Goal: Transaction & Acquisition: Purchase product/service

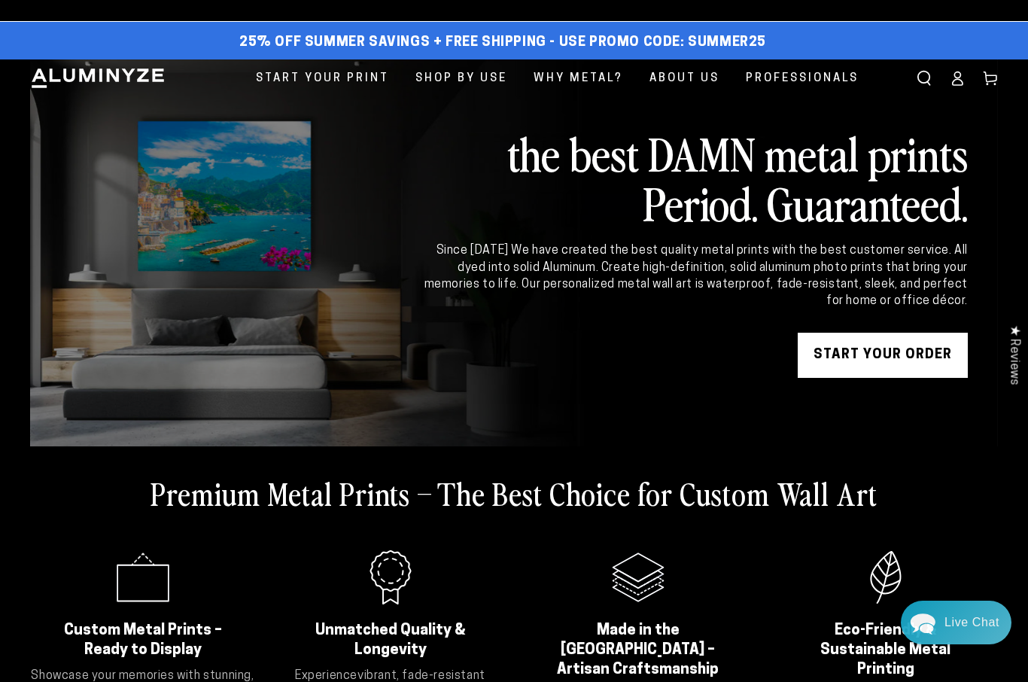
click at [873, 351] on link "START YOUR Order" at bounding box center [883, 355] width 170 height 45
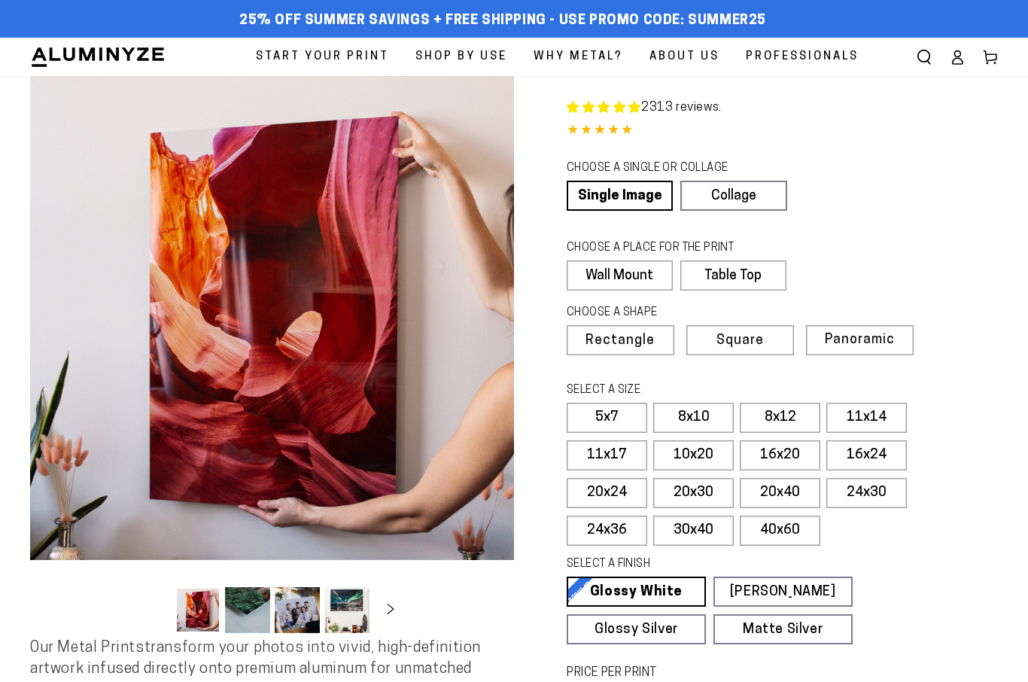
select select "**********"
click at [964, 56] on icon at bounding box center [957, 57] width 15 height 15
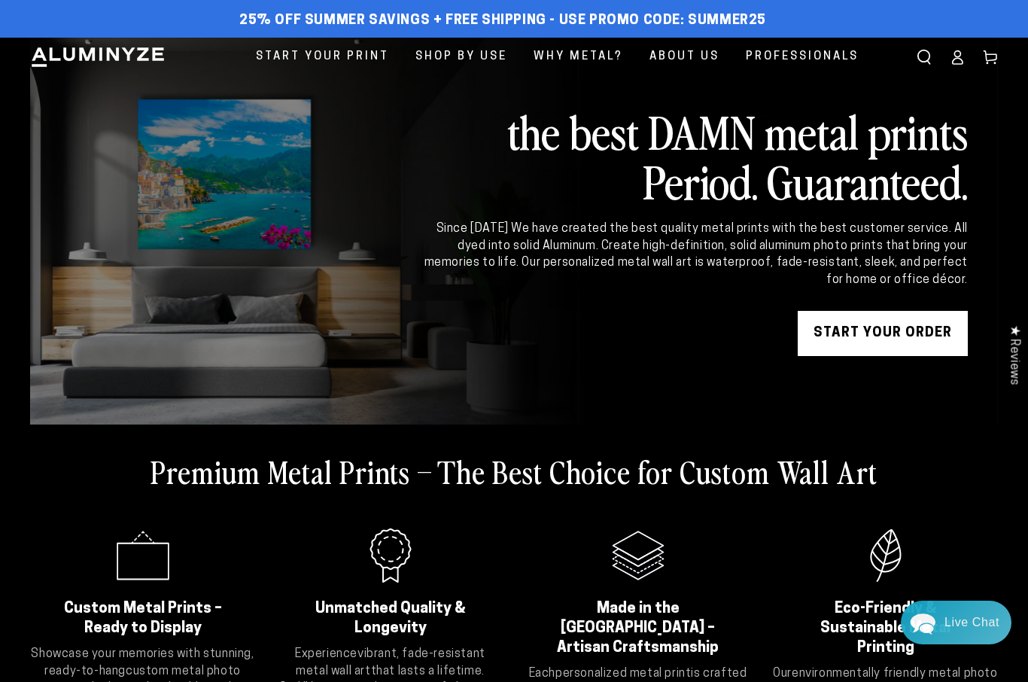
click at [363, 20] on span "25% off Summer Savings + Free Shipping - Use Promo Code: SUMMER25" at bounding box center [502, 21] width 527 height 17
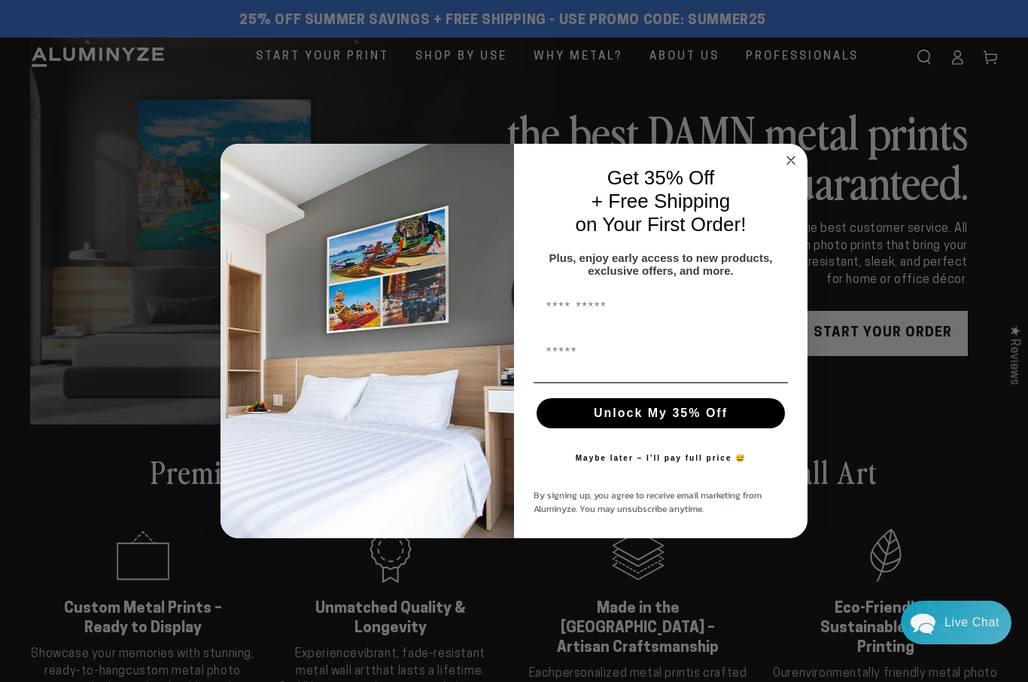
click at [303, 61] on span "Start Your Print" at bounding box center [322, 57] width 133 height 20
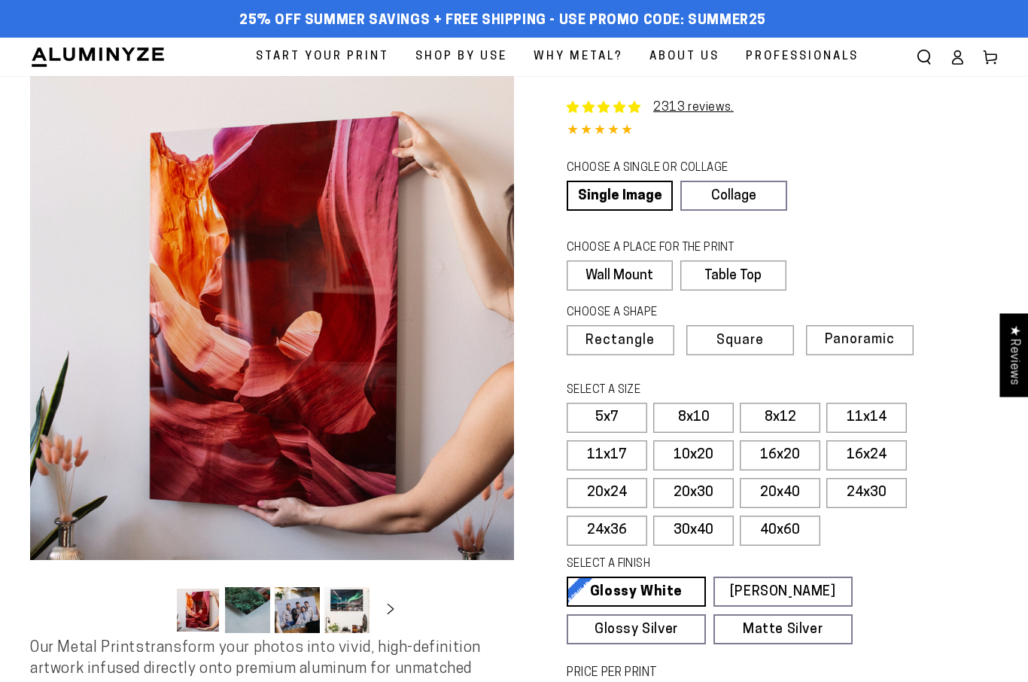
select select "**********"
click at [692, 416] on label "8x10" at bounding box center [693, 418] width 81 height 30
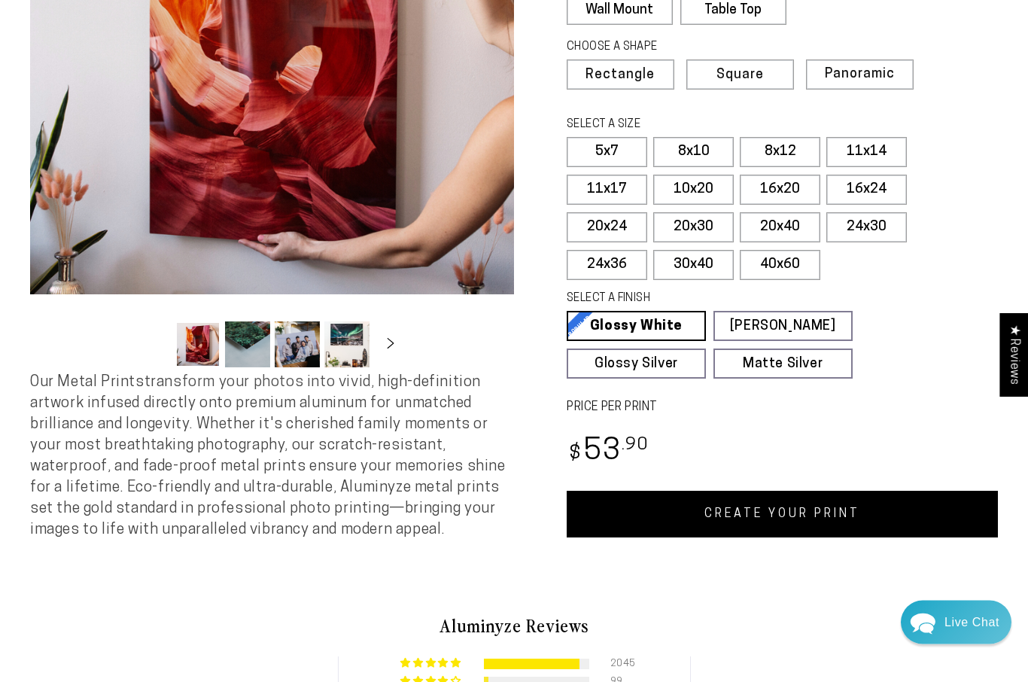
scroll to position [266, 0]
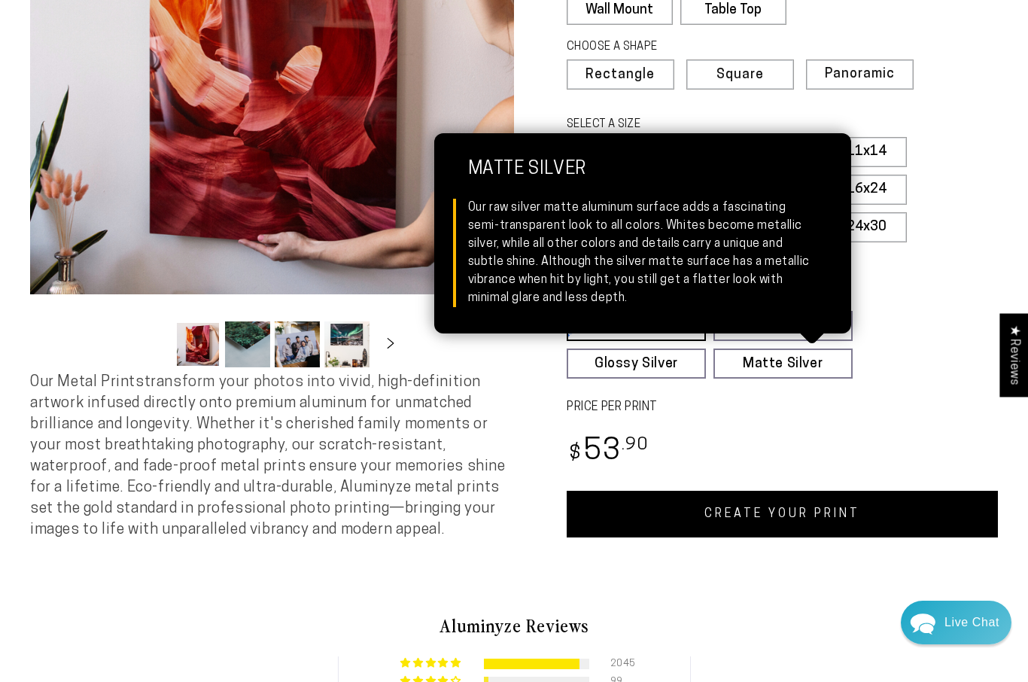
click at [751, 366] on link "Matte Silver Matte Silver Our raw silver matte aluminum surface adds a fascinat…" at bounding box center [782, 363] width 139 height 30
click at [619, 362] on link "Glossy Silver Glossy Silver Our silver gloss produces uniquely luminous prints …" at bounding box center [636, 363] width 139 height 30
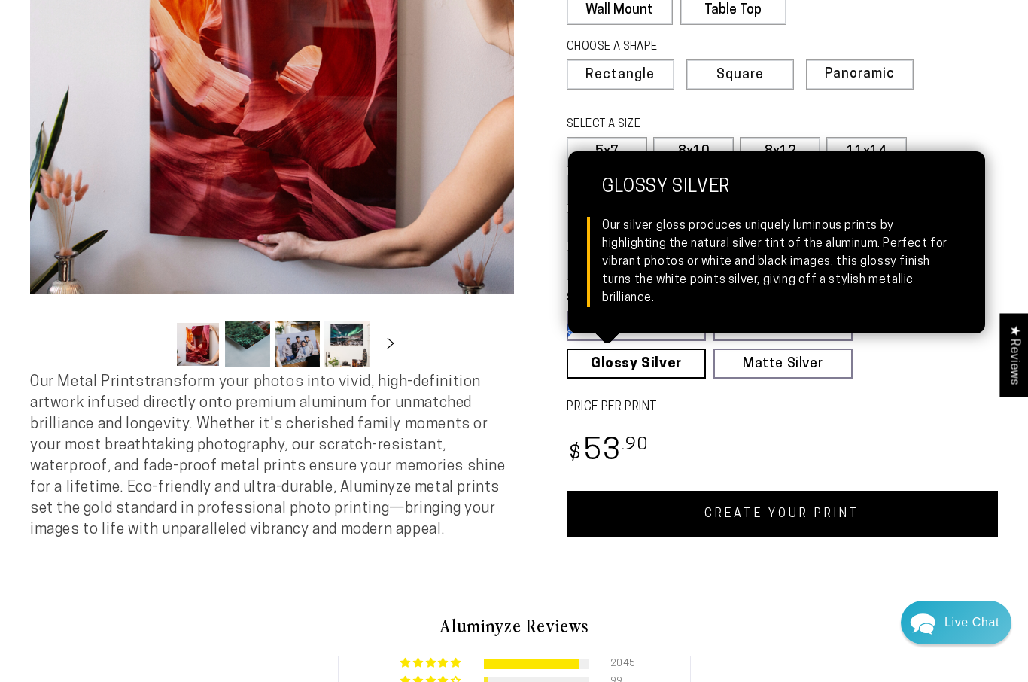
click at [759, 502] on link "CREATE YOUR PRINT" at bounding box center [782, 514] width 431 height 47
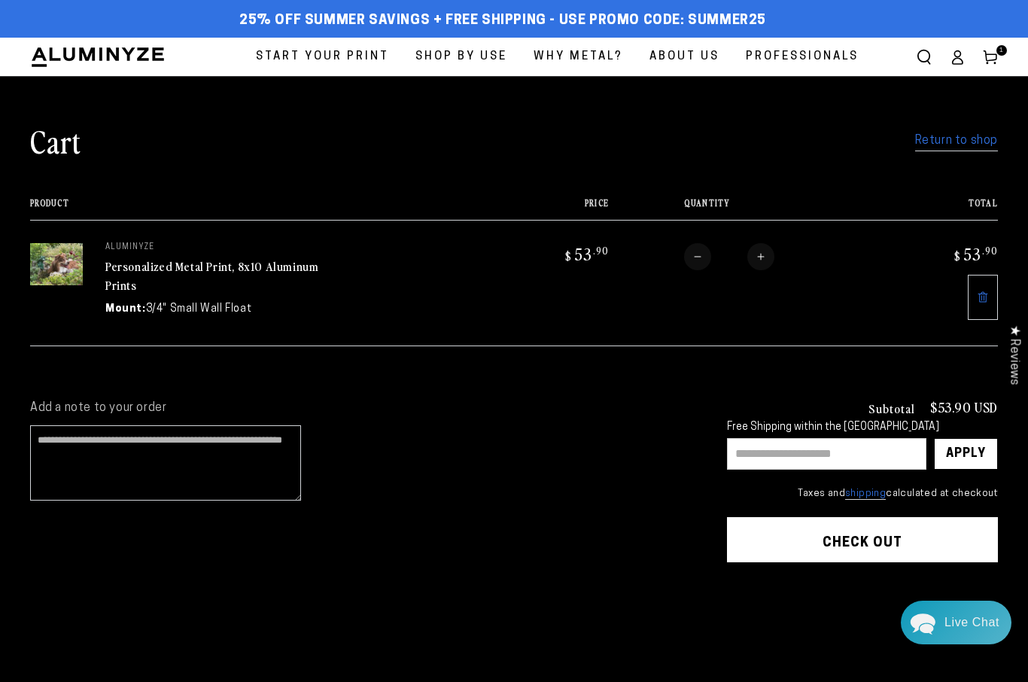
click at [938, 139] on link "Return to shop" at bounding box center [956, 141] width 83 height 22
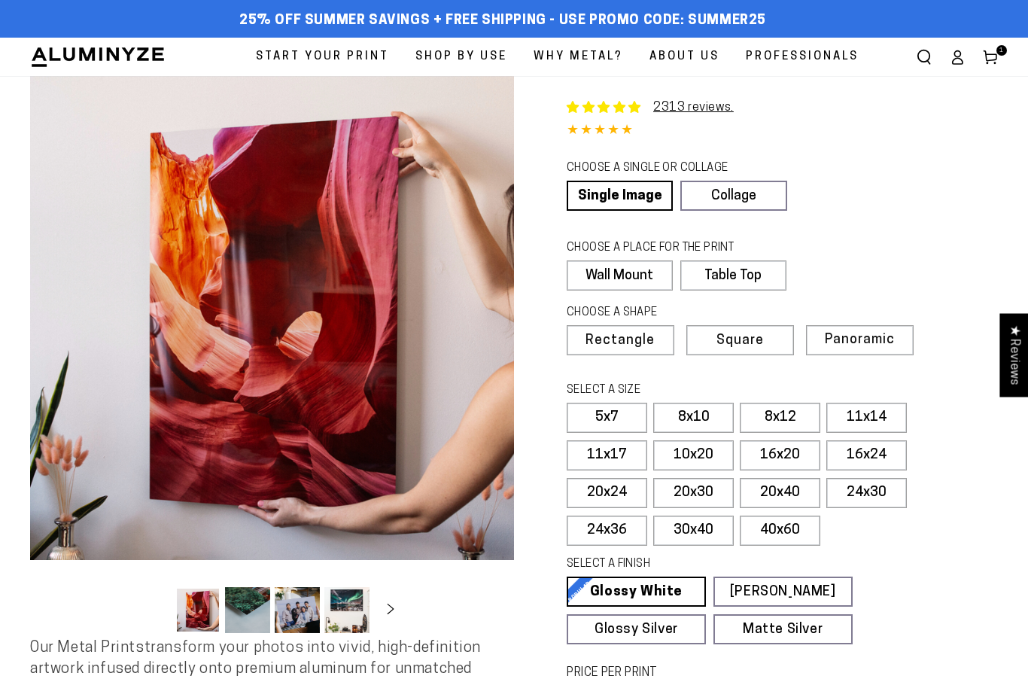
select select "**********"
click at [618, 196] on link "Single Image" at bounding box center [620, 196] width 106 height 30
click at [617, 195] on link "Single Image" at bounding box center [620, 196] width 106 height 30
click at [689, 411] on label "8x10" at bounding box center [693, 418] width 81 height 30
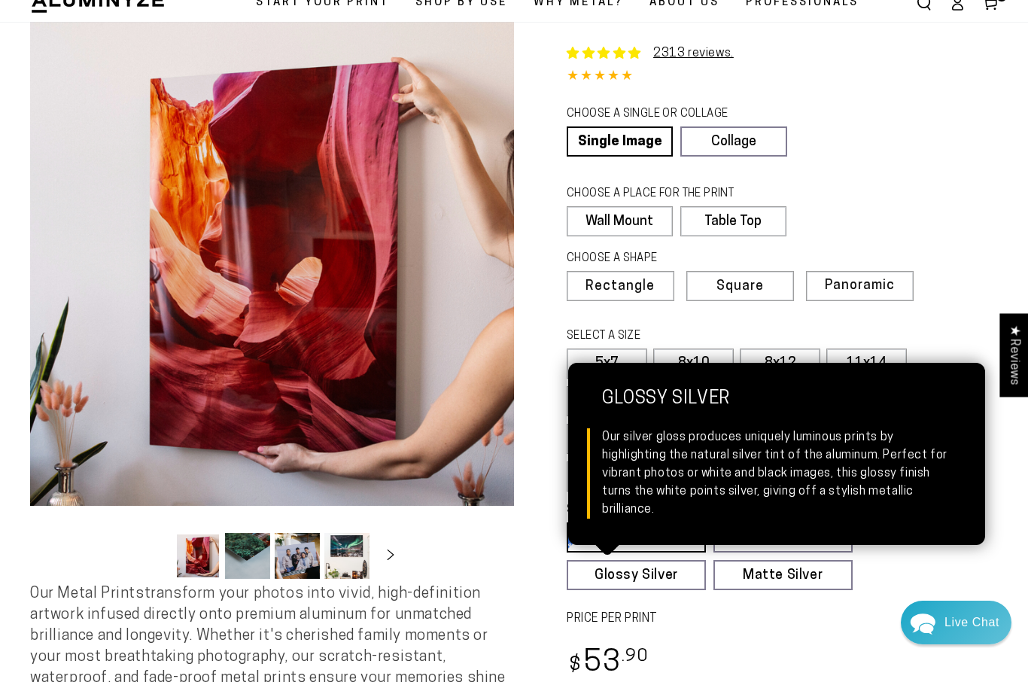
click at [623, 573] on link "Glossy Silver Glossy Silver Our silver gloss produces uniquely luminous prints …" at bounding box center [636, 575] width 139 height 30
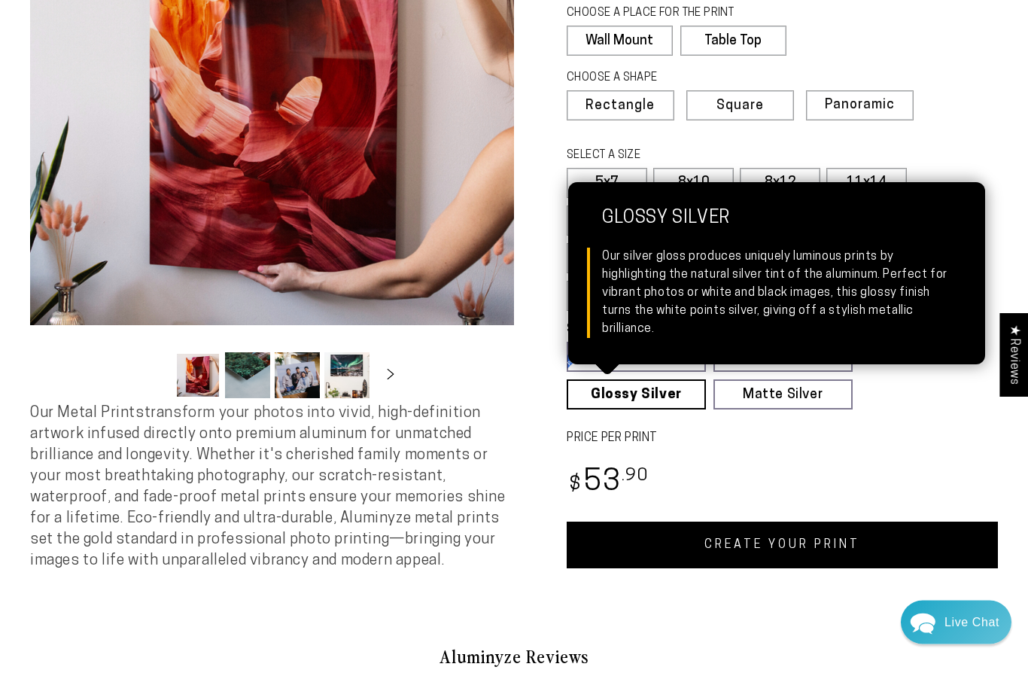
scroll to position [235, 0]
click at [739, 540] on link "CREATE YOUR PRINT" at bounding box center [782, 545] width 431 height 47
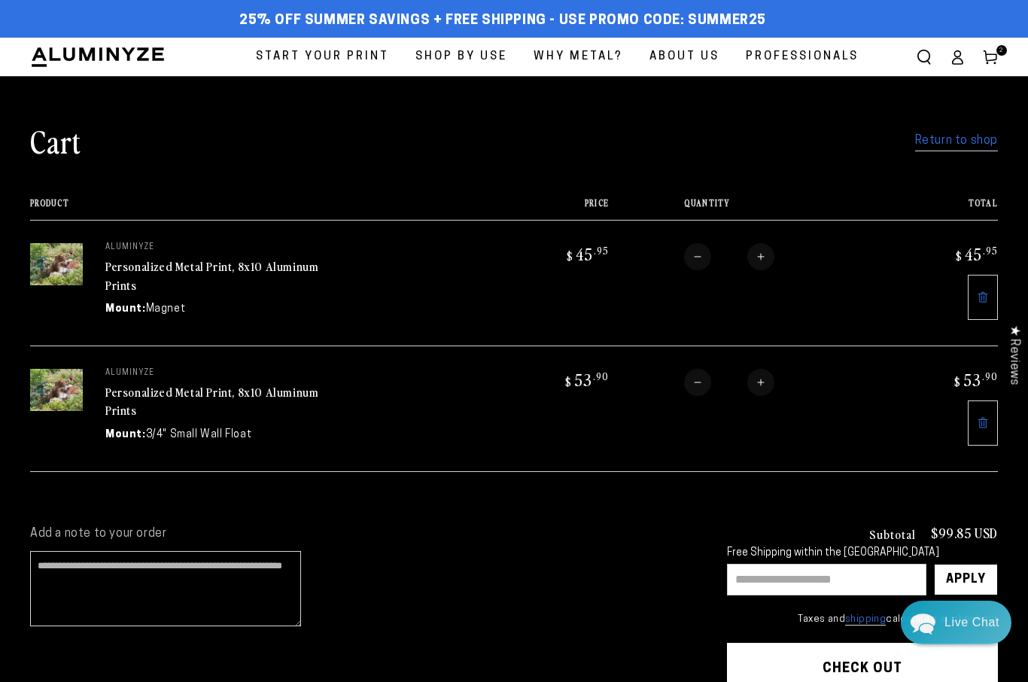
click at [941, 140] on link "Return to shop" at bounding box center [956, 141] width 83 height 22
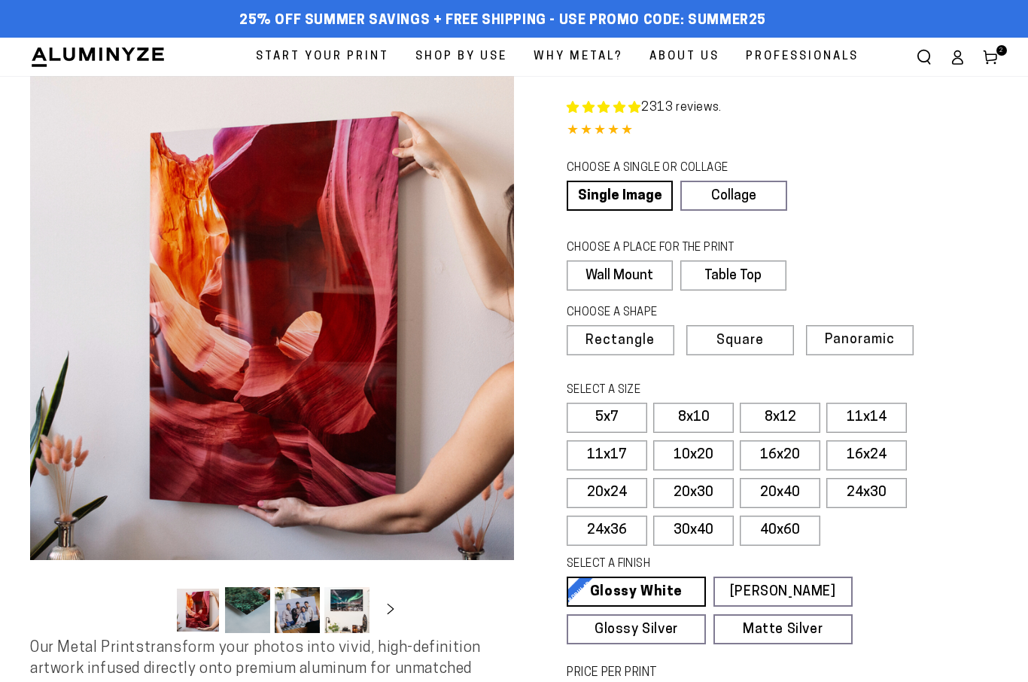
select select "**********"
click at [689, 409] on label "8x10" at bounding box center [693, 418] width 81 height 30
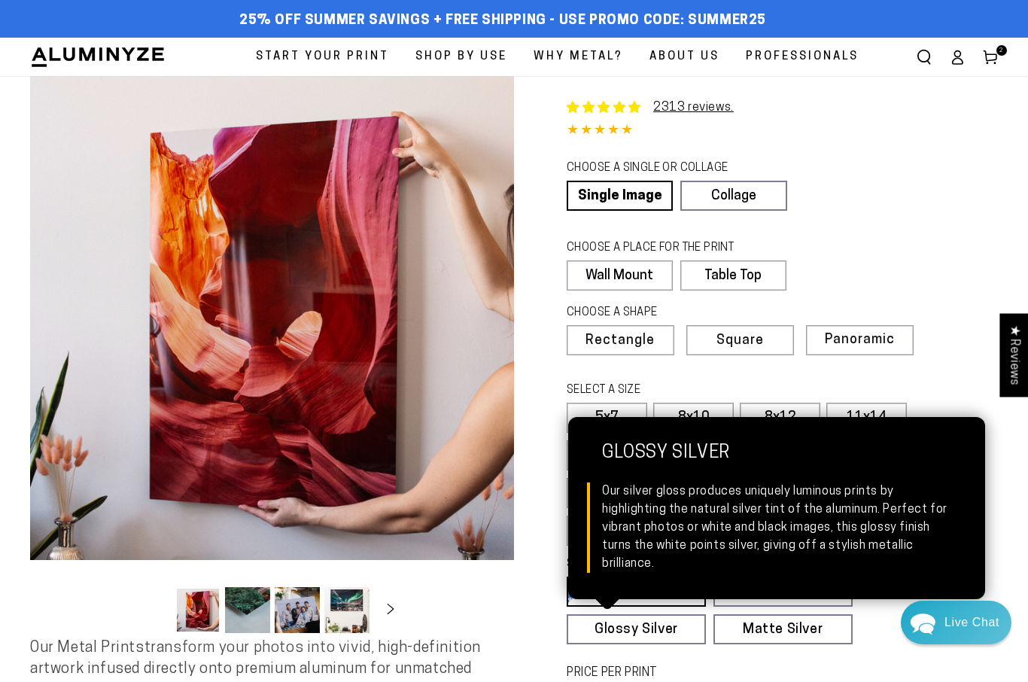
click at [627, 627] on link "Glossy Silver Glossy Silver Our silver gloss produces uniquely luminous prints …" at bounding box center [636, 629] width 139 height 30
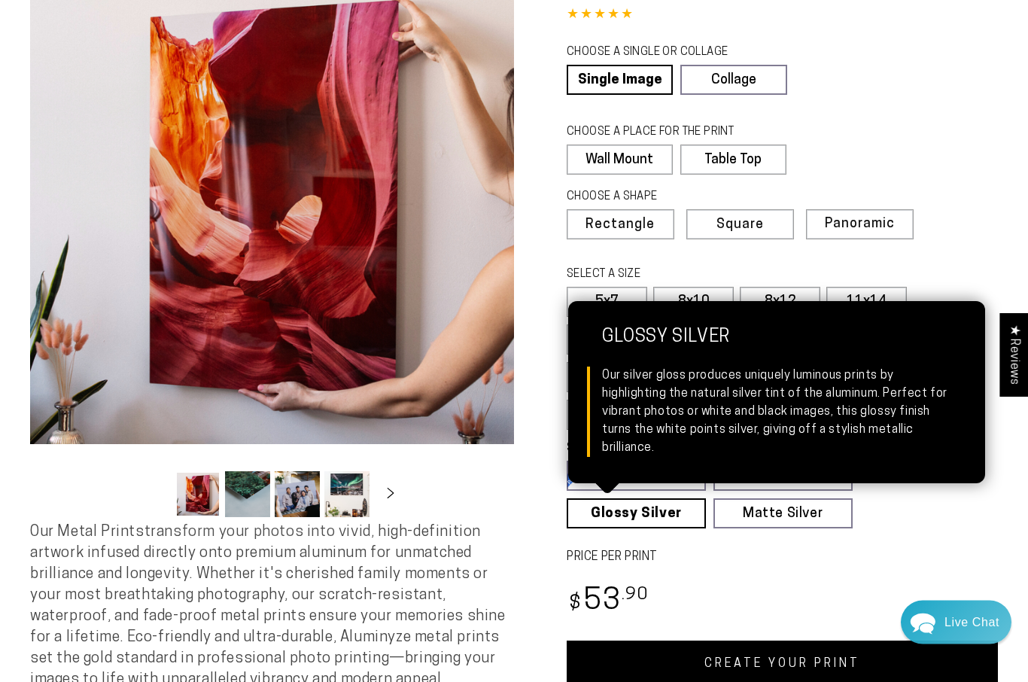
scroll to position [116, 0]
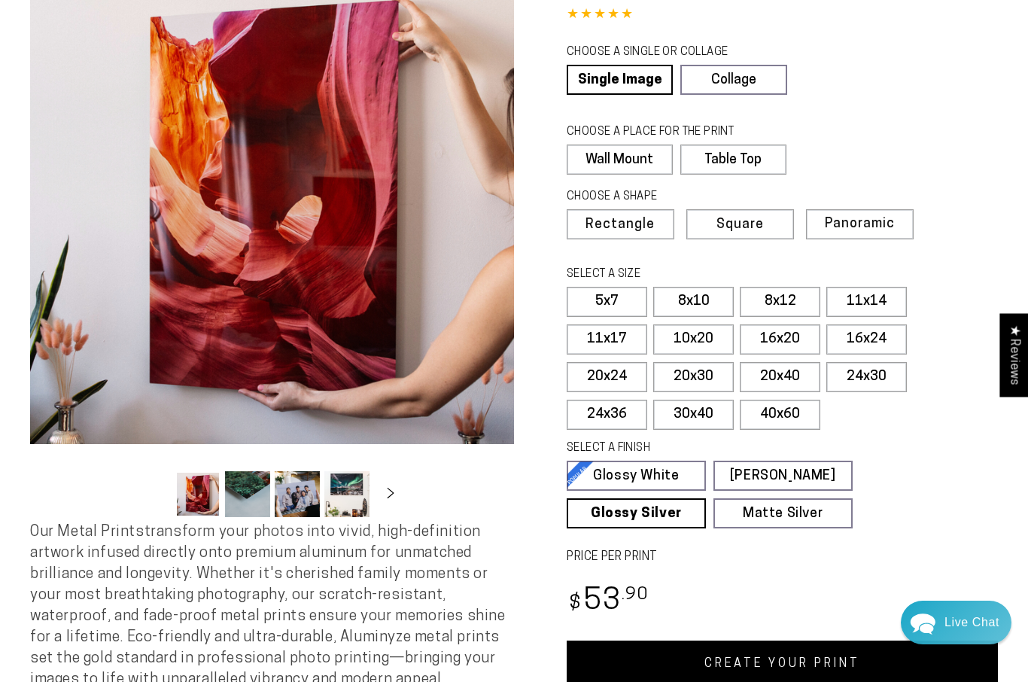
click at [728, 586] on div "Regular price $ 53 .90 Regular price Sale price $ 53 .90" at bounding box center [782, 603] width 431 height 44
click at [759, 652] on link "CREATE YOUR PRINT" at bounding box center [782, 663] width 431 height 47
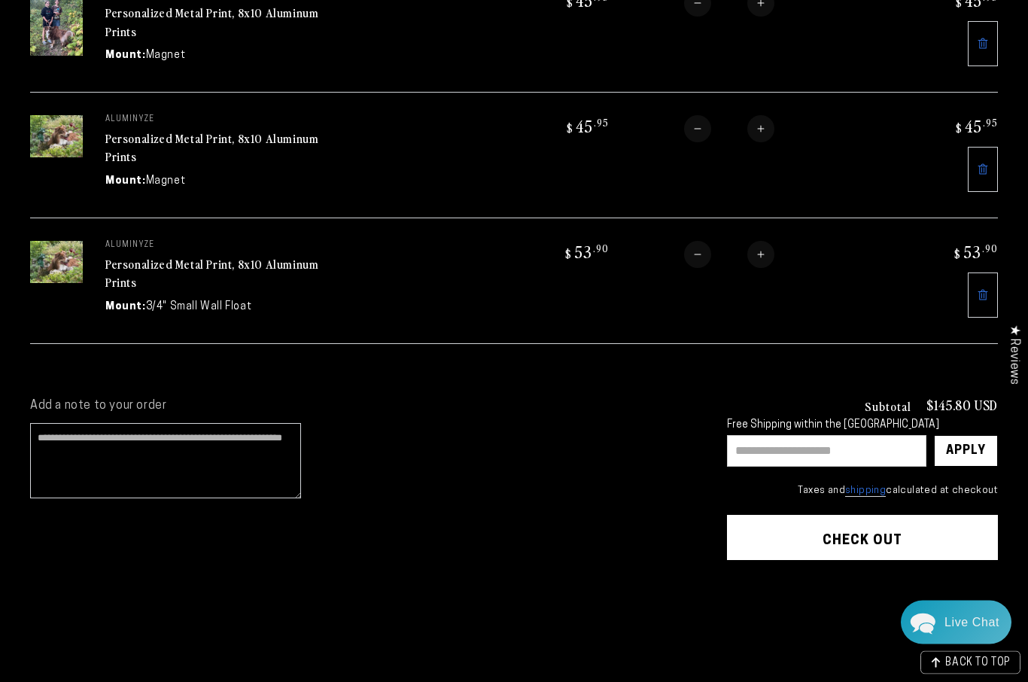
click at [750, 441] on input "text" at bounding box center [826, 452] width 199 height 32
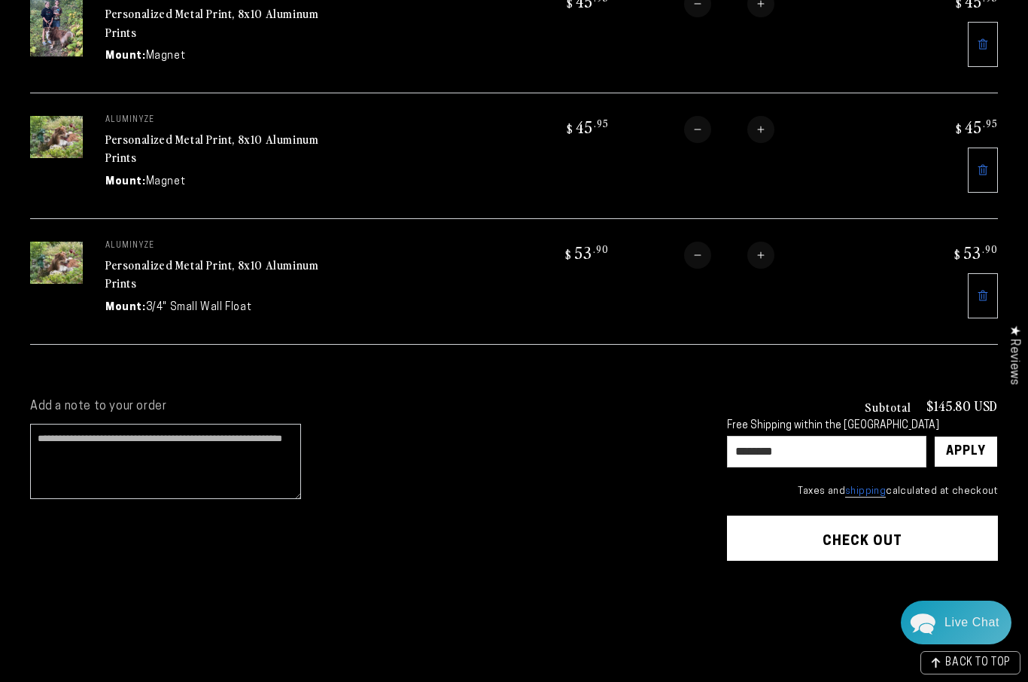
type input "********"
click at [962, 445] on div "Apply" at bounding box center [966, 451] width 40 height 30
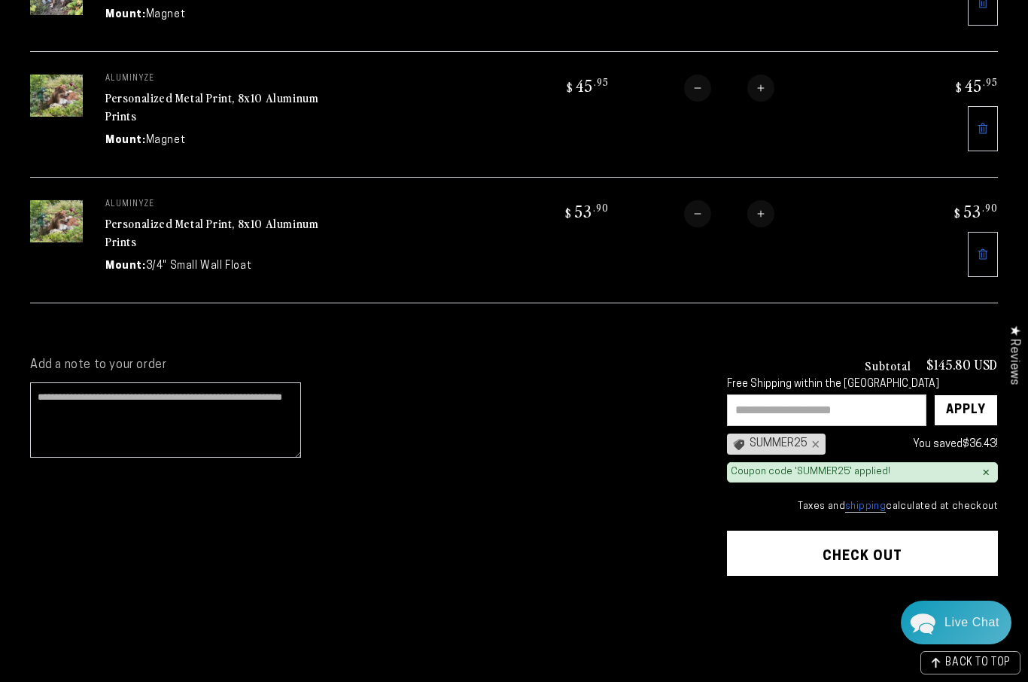
scroll to position [298, 0]
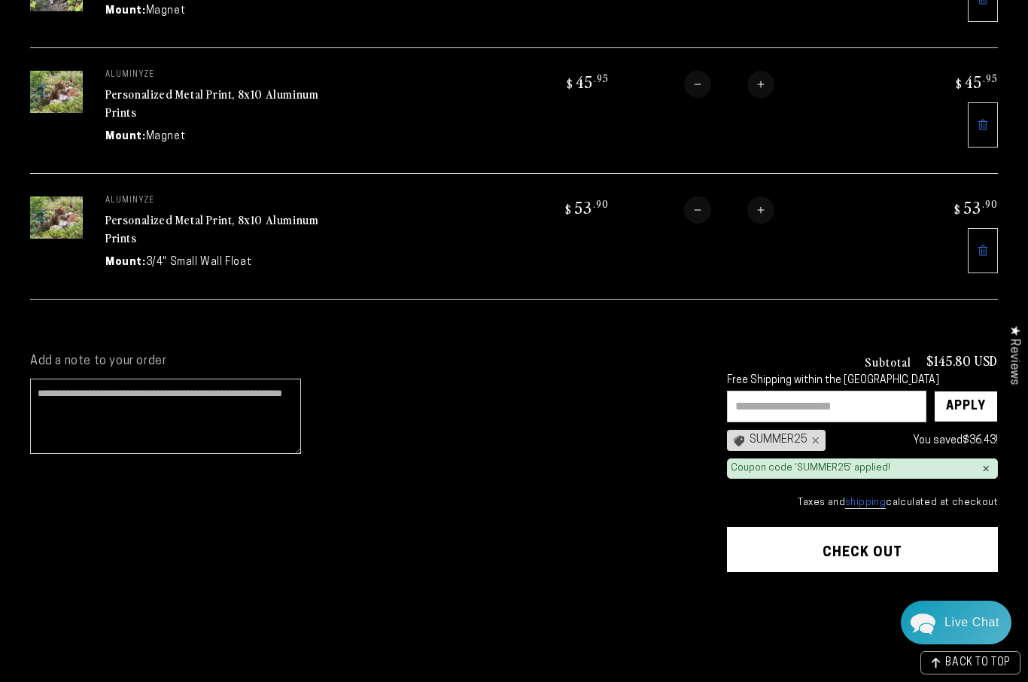
click at [733, 596] on shopify-apple-pay-button at bounding box center [731, 590] width 3 height 12
